Goal: Navigation & Orientation: Find specific page/section

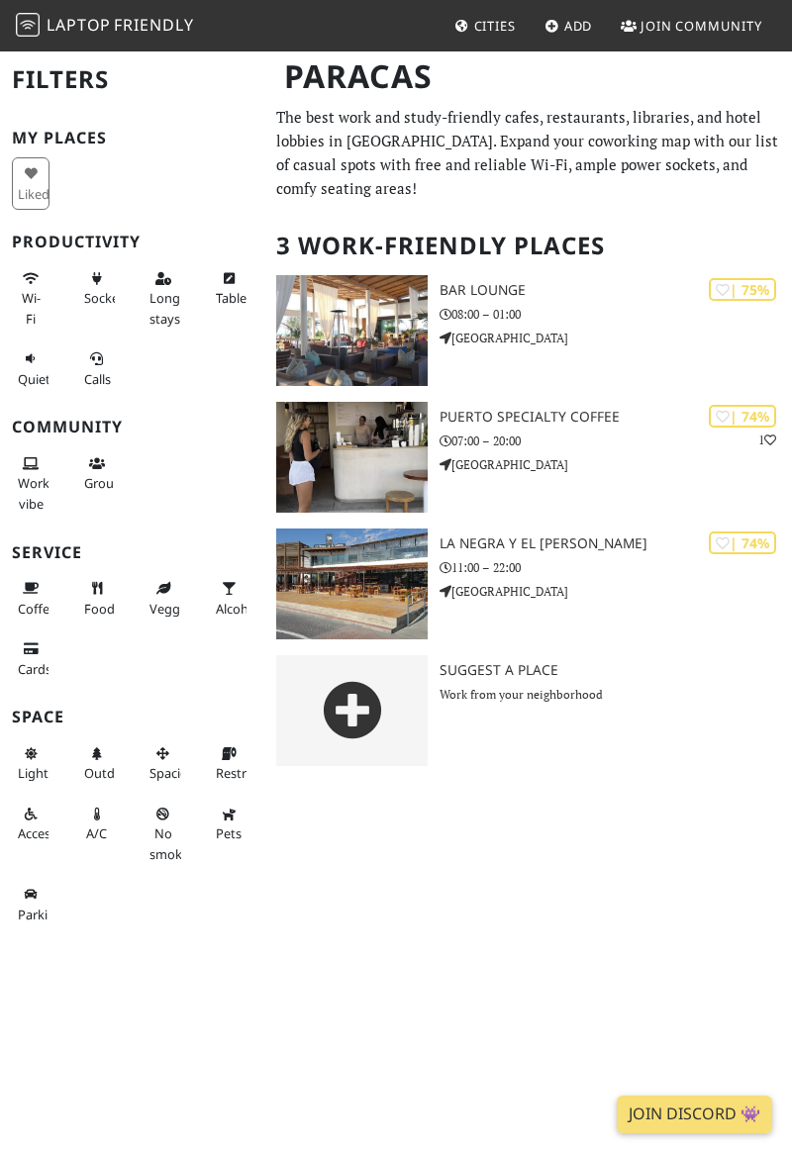
click at [487, 21] on span "Cities" at bounding box center [495, 26] width 42 height 18
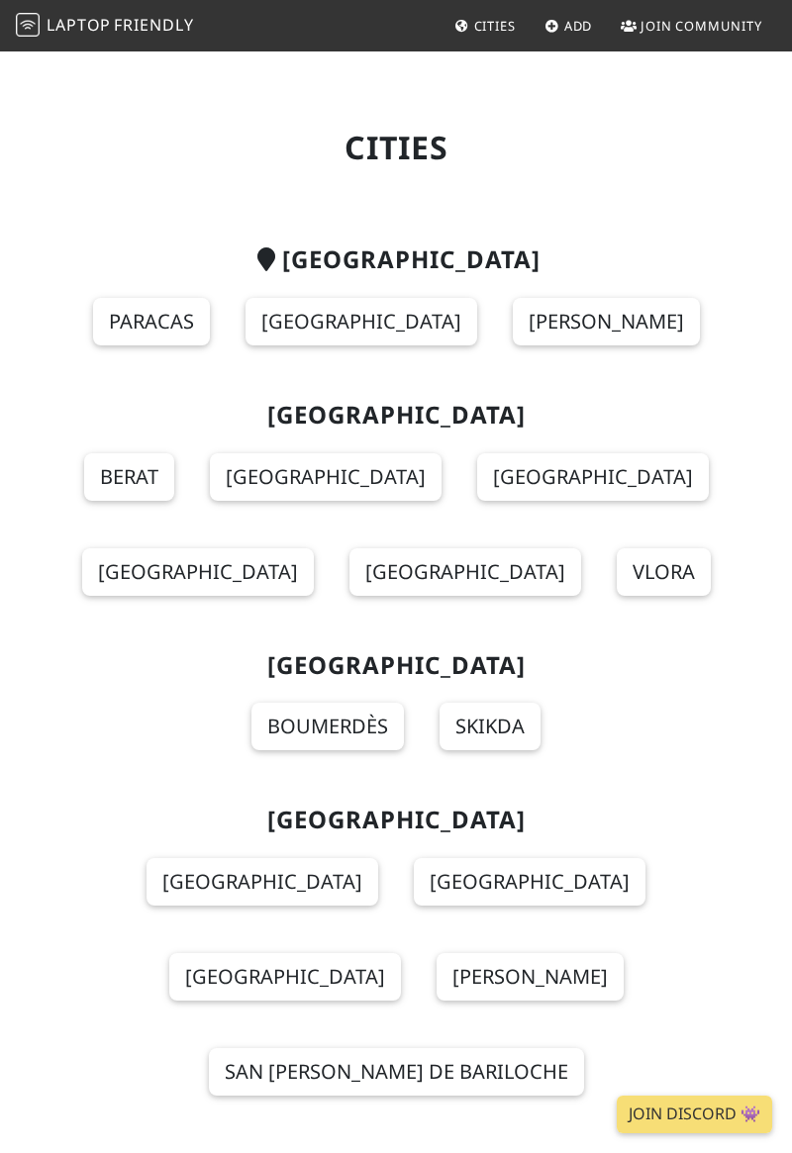
scroll to position [121, 0]
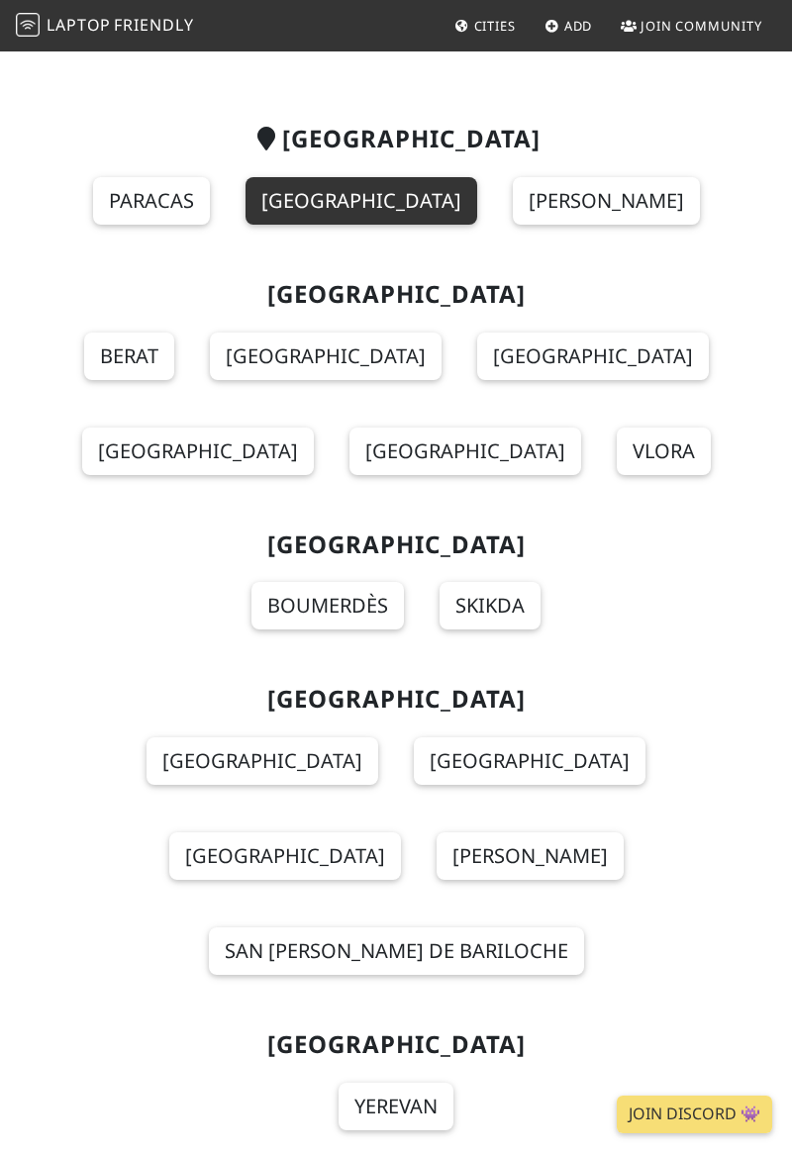
click at [405, 200] on link "[GEOGRAPHIC_DATA]" at bounding box center [362, 201] width 232 height 48
